Goal: Navigation & Orientation: Go to known website

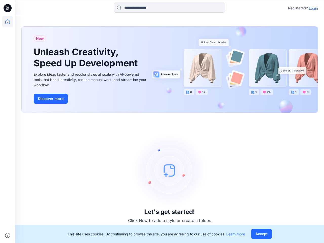
click at [162, 122] on div "Let's get started! Click New to add a style or create a folder." at bounding box center [169, 178] width 297 height 118
click at [8, 8] on icon at bounding box center [8, 8] width 2 height 0
click at [8, 22] on icon at bounding box center [7, 21] width 11 height 11
click at [8, 236] on icon at bounding box center [7, 235] width 5 height 5
click at [170, 8] on input at bounding box center [169, 8] width 111 height 10
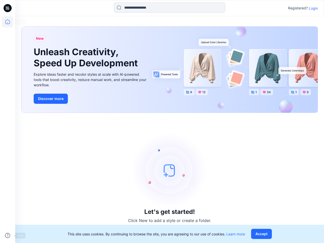
click at [314, 8] on p "Login" at bounding box center [313, 8] width 9 height 5
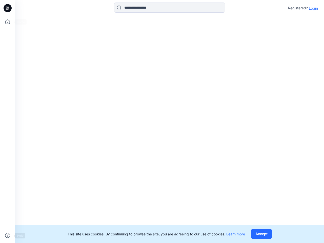
click at [263, 234] on button "Accept" at bounding box center [261, 234] width 21 height 10
